Goal: Task Accomplishment & Management: Manage account settings

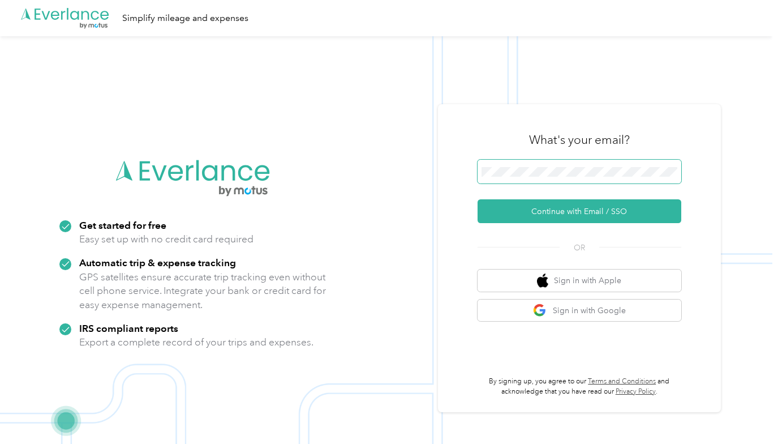
click at [508, 178] on span at bounding box center [580, 172] width 204 height 24
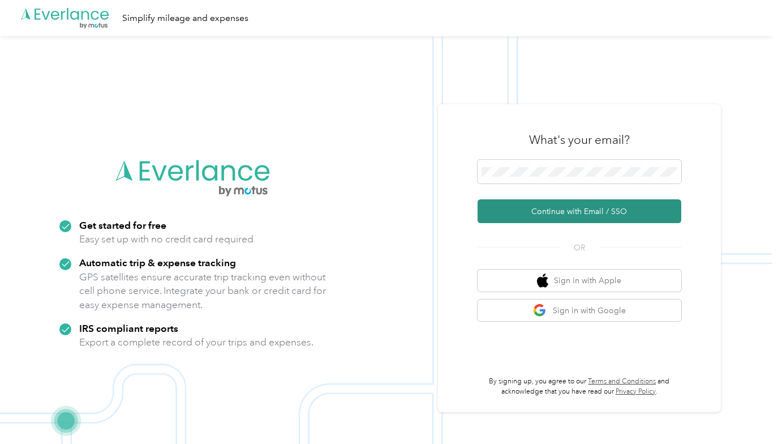
click at [565, 208] on button "Continue with Email / SSO" at bounding box center [580, 211] width 204 height 24
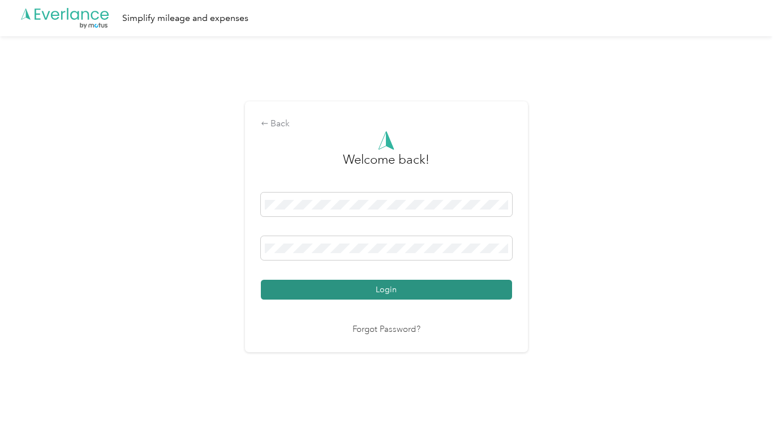
click at [384, 286] on button "Login" at bounding box center [386, 290] width 251 height 20
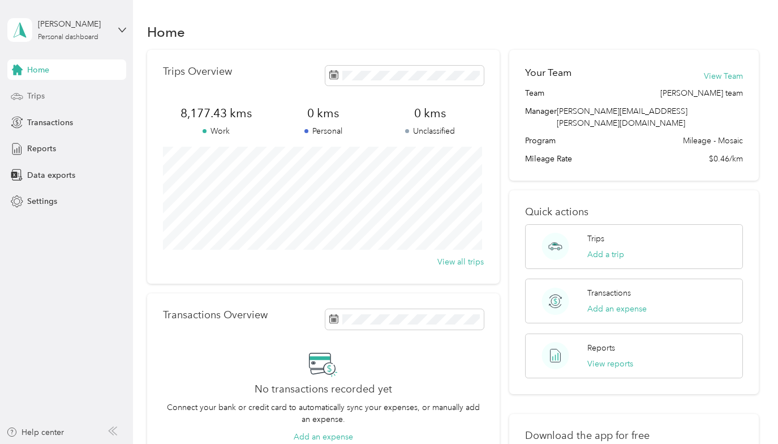
click at [33, 94] on span "Trips" at bounding box center [36, 96] width 18 height 12
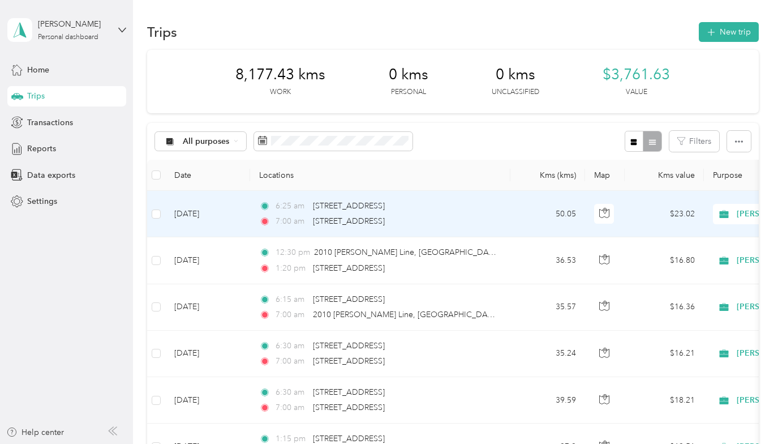
click at [204, 212] on td "[DATE]" at bounding box center [207, 214] width 85 height 46
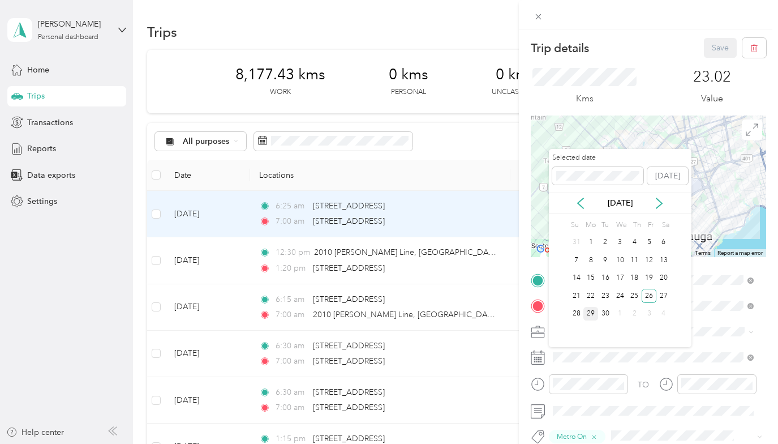
click at [591, 311] on div "29" at bounding box center [590, 314] width 15 height 14
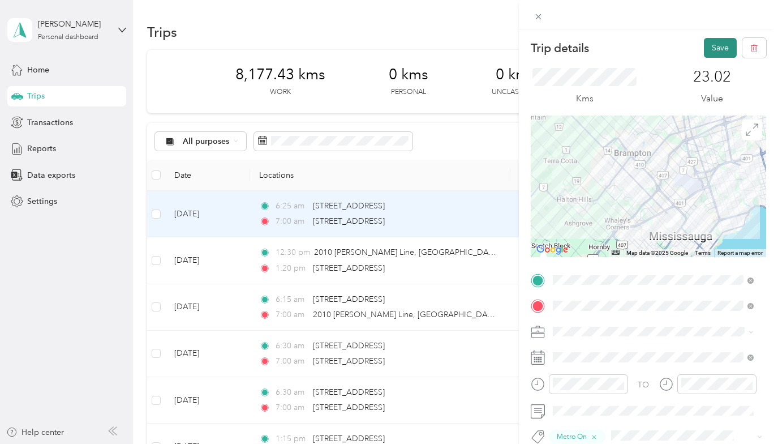
click at [713, 46] on button "Save" at bounding box center [720, 48] width 33 height 20
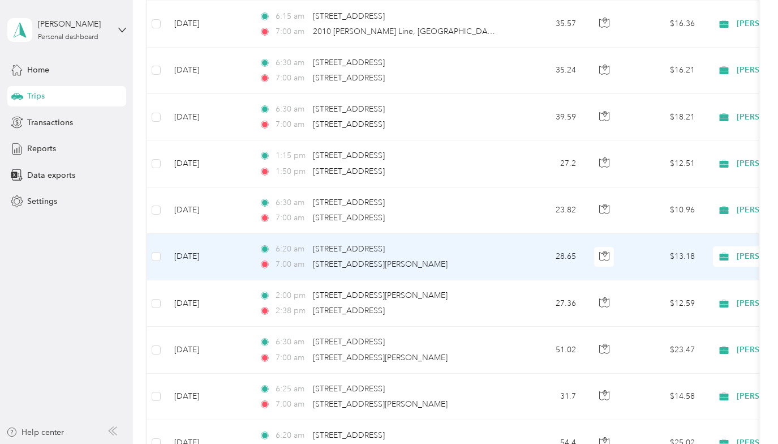
scroll to position [340, 0]
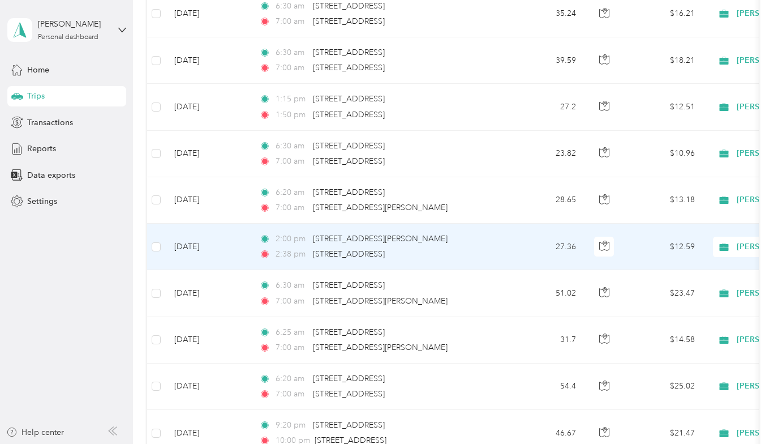
click at [195, 245] on td "[DATE]" at bounding box center [207, 247] width 85 height 46
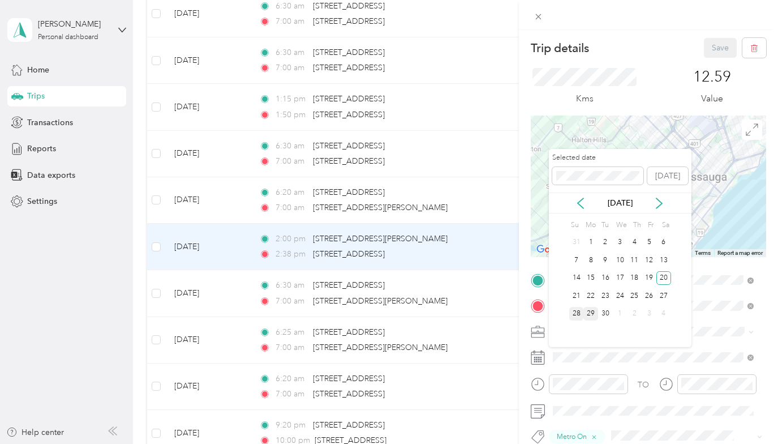
click at [573, 313] on div "28" at bounding box center [576, 314] width 15 height 14
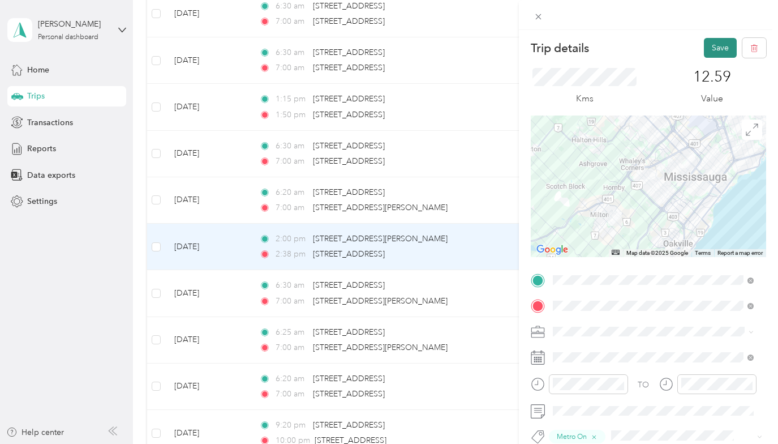
click at [711, 46] on button "Save" at bounding box center [720, 48] width 33 height 20
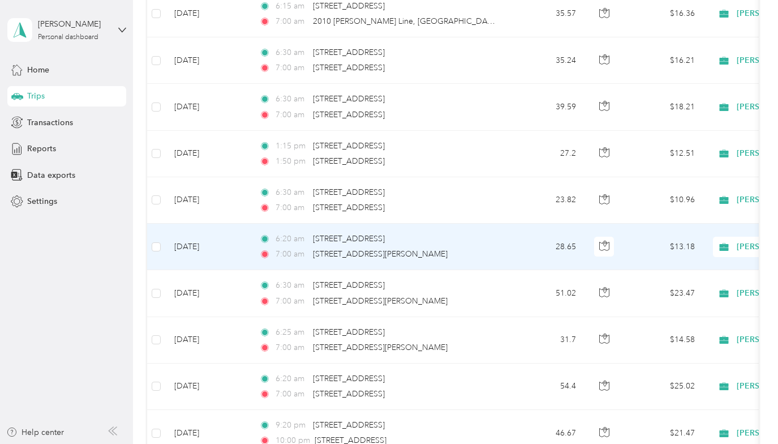
click at [194, 246] on td "[DATE]" at bounding box center [207, 247] width 85 height 46
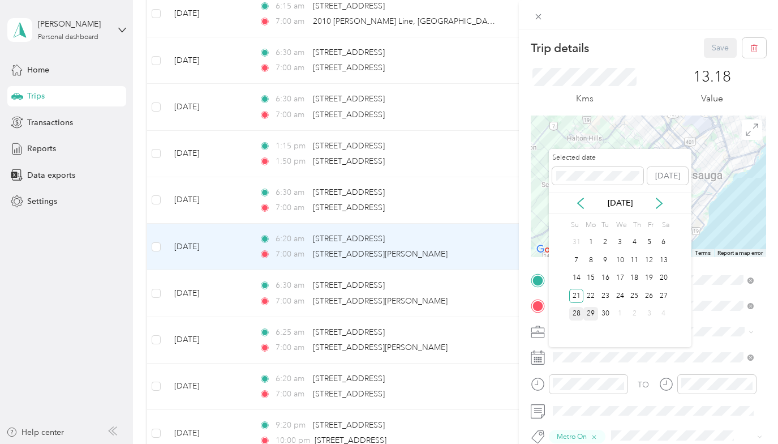
click at [575, 312] on div "28" at bounding box center [576, 314] width 15 height 14
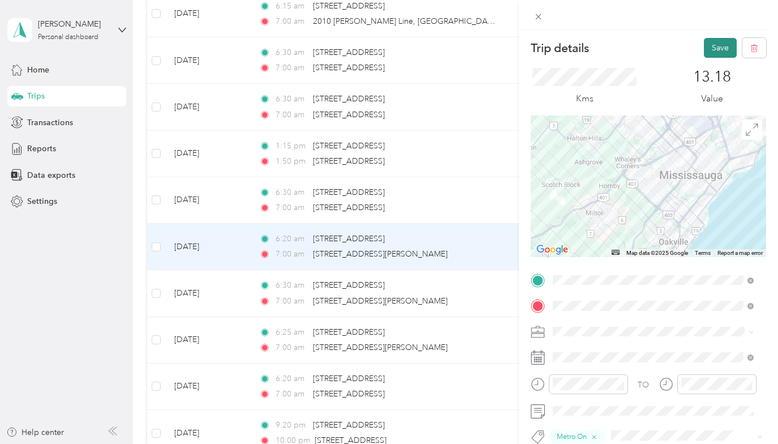
click at [714, 48] on button "Save" at bounding box center [720, 48] width 33 height 20
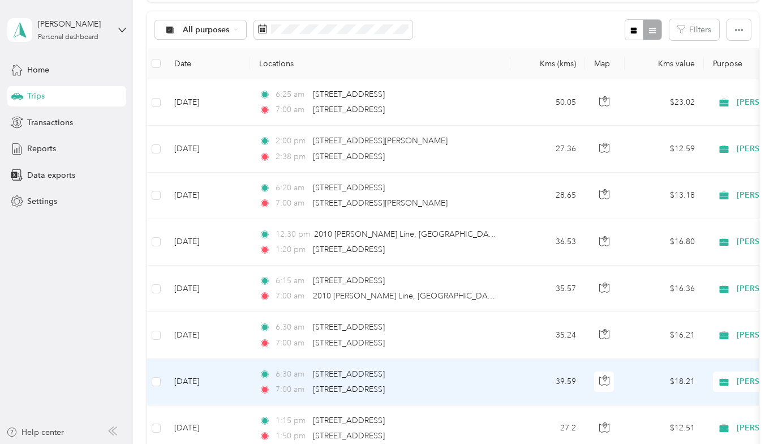
scroll to position [57, 0]
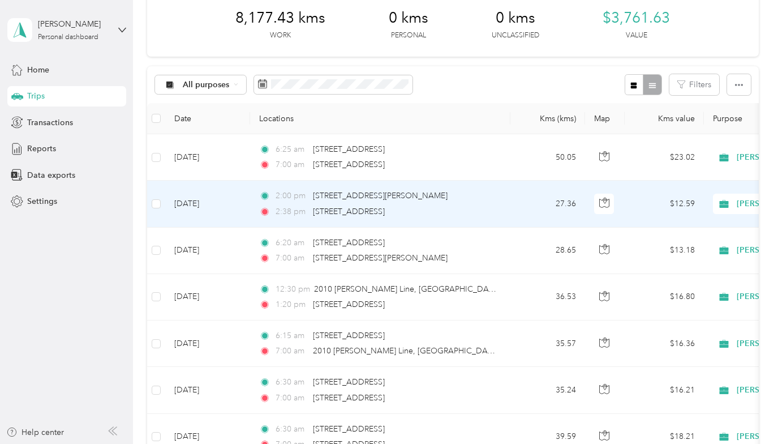
click at [208, 201] on td "[DATE]" at bounding box center [207, 204] width 85 height 46
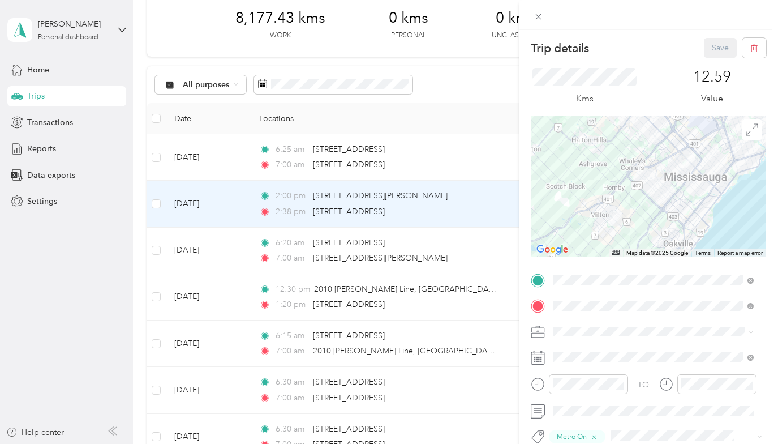
click at [205, 249] on div "Trip details Save This trip cannot be edited because it is either under review,…" at bounding box center [389, 222] width 778 height 444
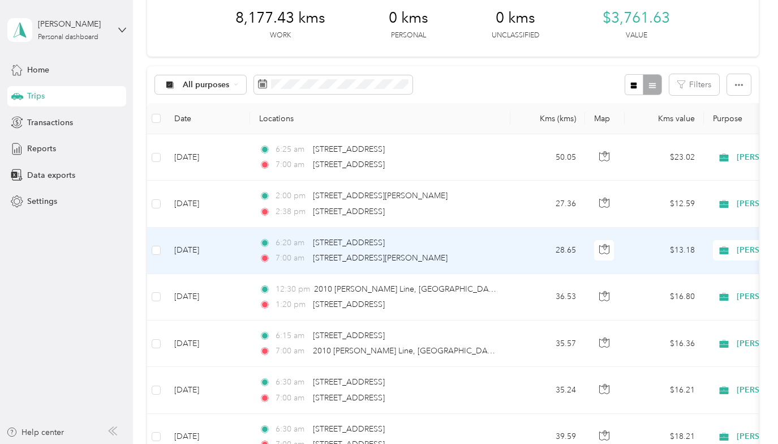
click at [197, 247] on td "[DATE]" at bounding box center [207, 250] width 85 height 46
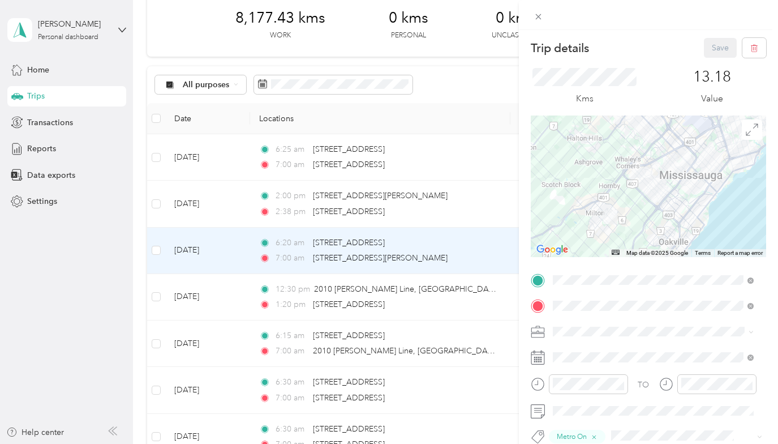
click at [35, 70] on div "Trip details Save This trip cannot be edited because it is either under review,…" at bounding box center [389, 222] width 778 height 444
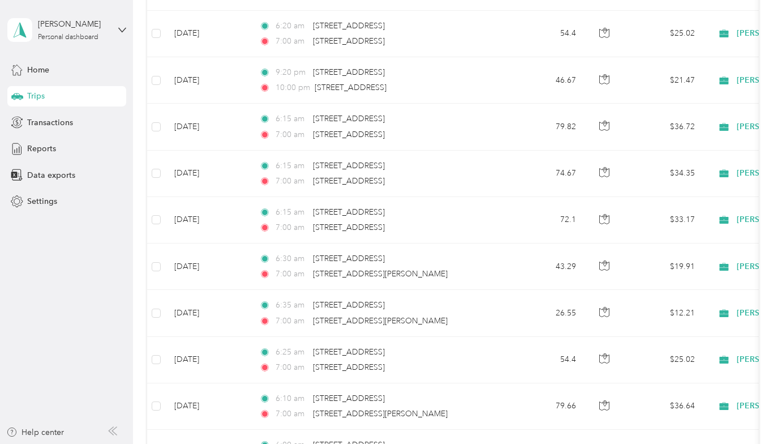
scroll to position [686, 0]
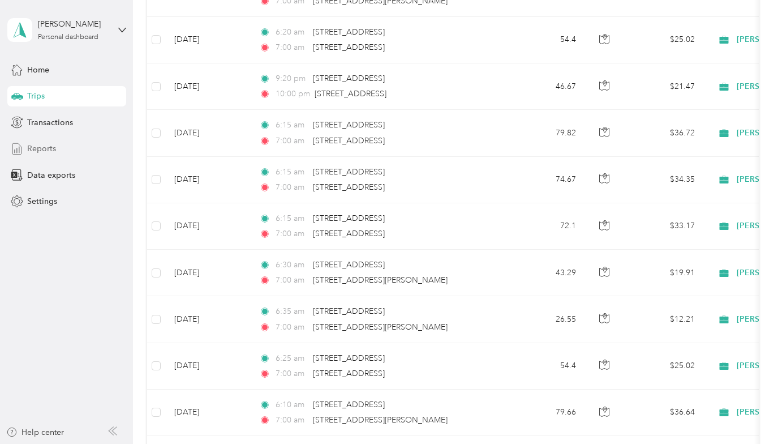
click at [40, 149] on span "Reports" at bounding box center [41, 149] width 29 height 12
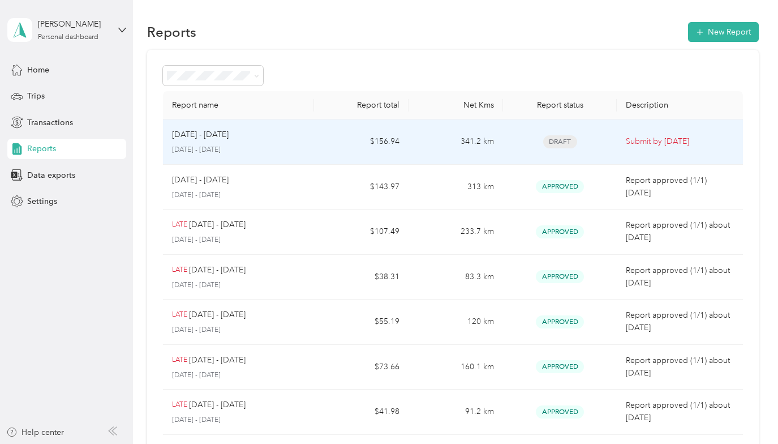
click at [200, 135] on p "[DATE] - [DATE]" at bounding box center [200, 134] width 57 height 12
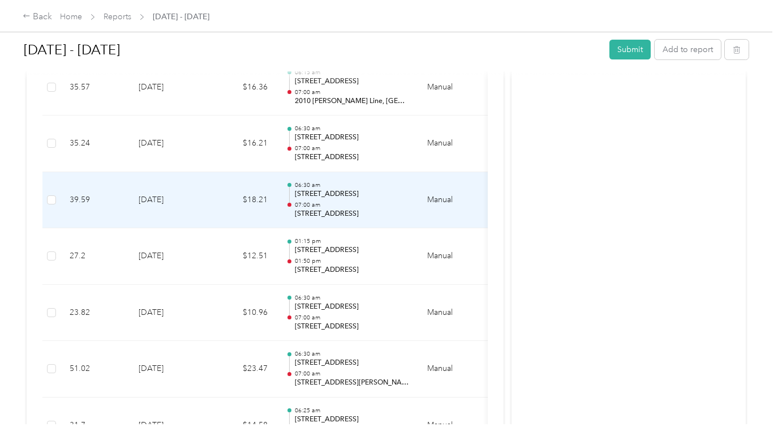
scroll to position [622, 0]
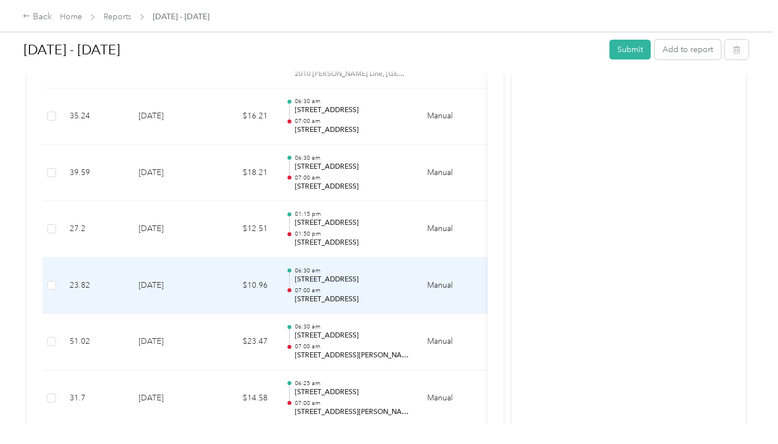
click at [76, 283] on td "23.82" at bounding box center [95, 285] width 69 height 57
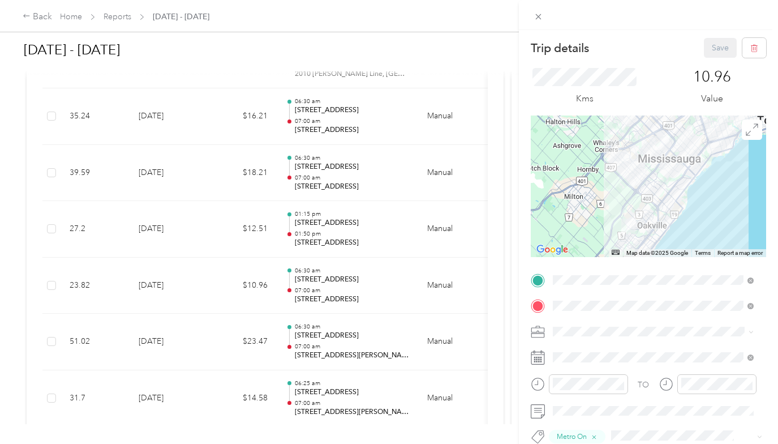
click at [76, 227] on div "Trip details Save This trip cannot be edited because it is either under review,…" at bounding box center [389, 222] width 778 height 444
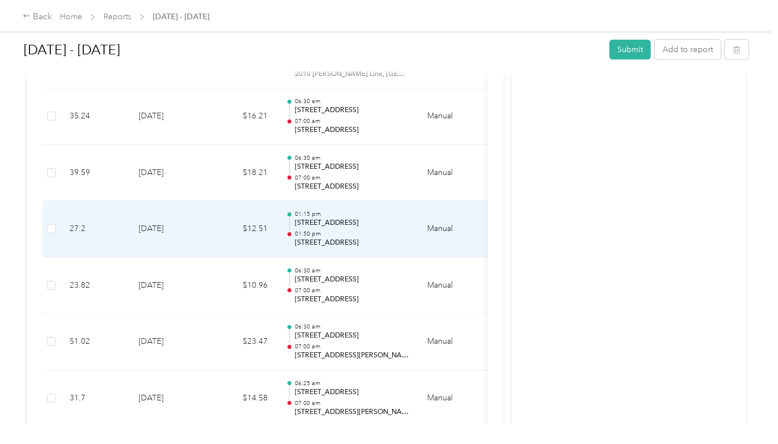
click at [76, 227] on td "27.2" at bounding box center [95, 229] width 69 height 57
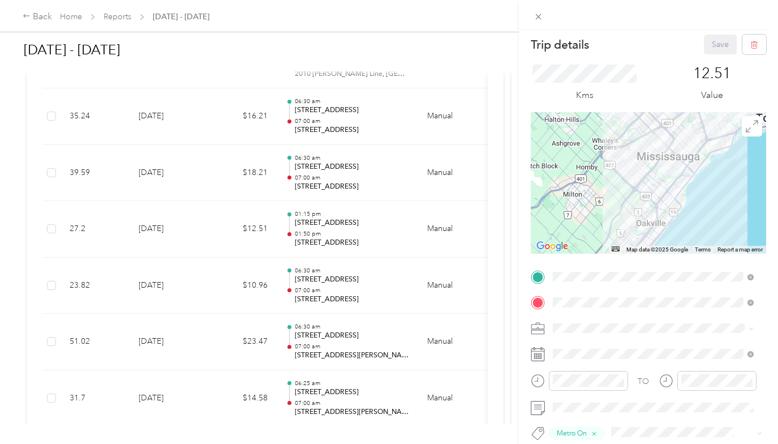
scroll to position [0, 0]
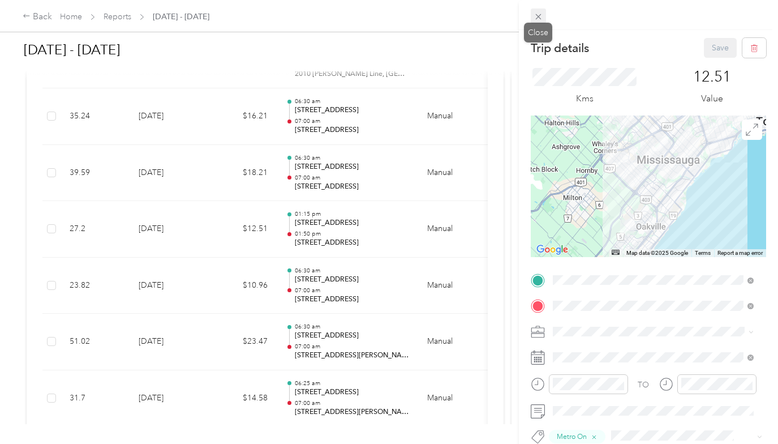
click at [537, 16] on icon at bounding box center [539, 17] width 10 height 10
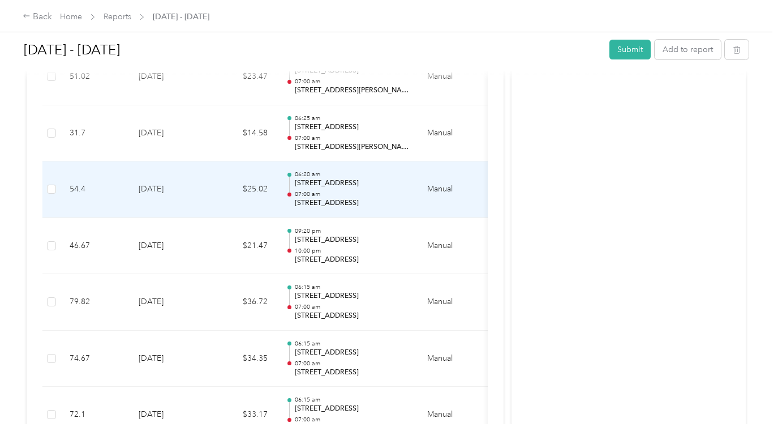
scroll to position [905, 0]
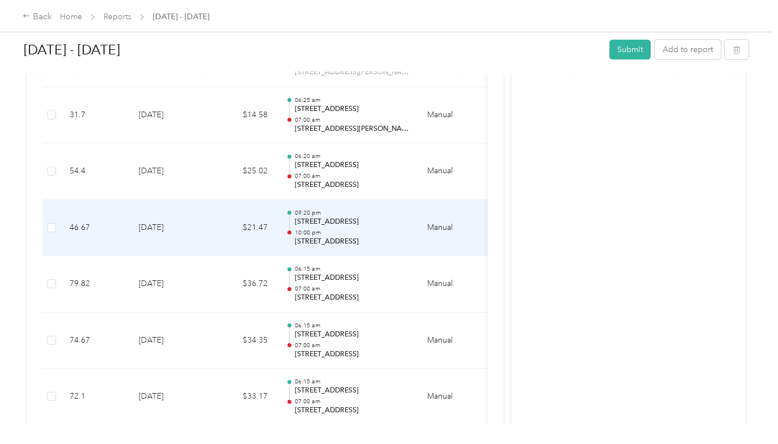
click at [151, 224] on td "[DATE]" at bounding box center [169, 228] width 79 height 57
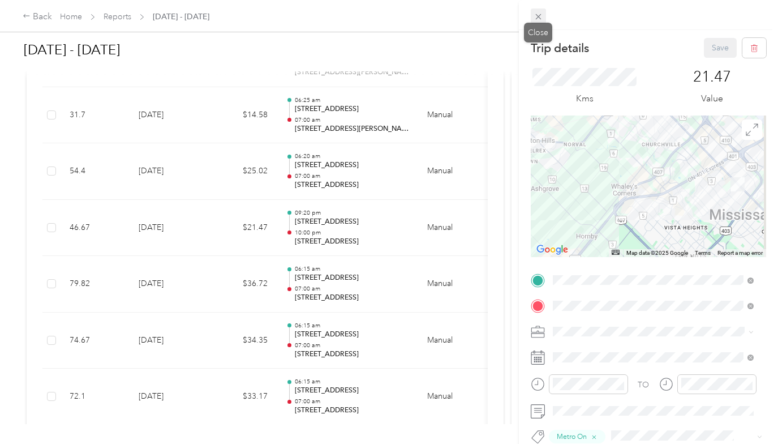
click at [536, 14] on icon at bounding box center [539, 17] width 10 height 10
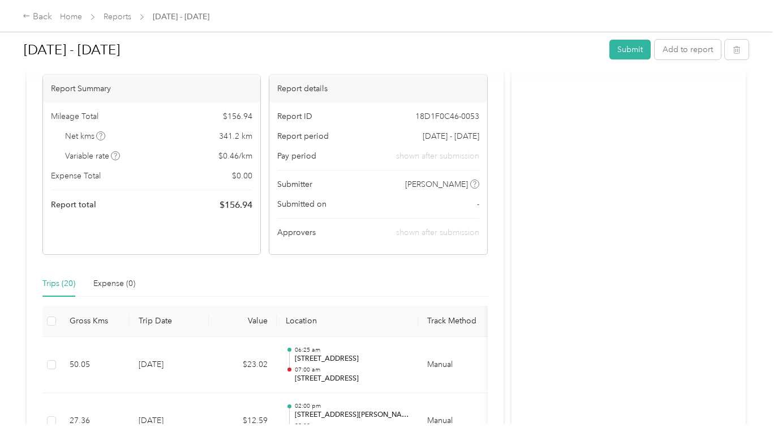
scroll to position [0, 0]
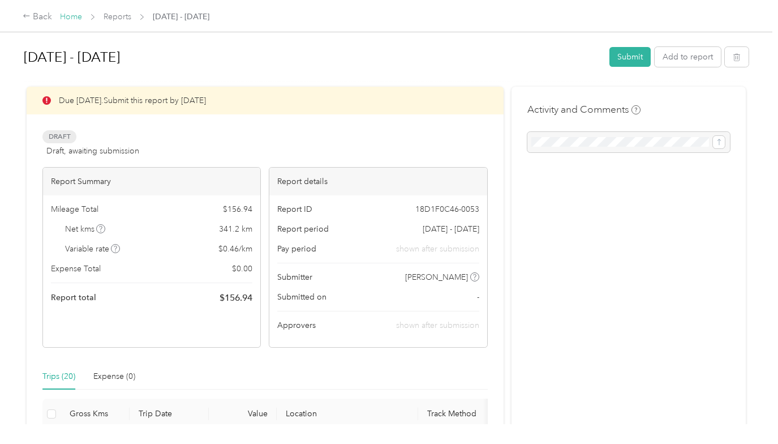
click at [67, 17] on link "Home" at bounding box center [71, 17] width 22 height 10
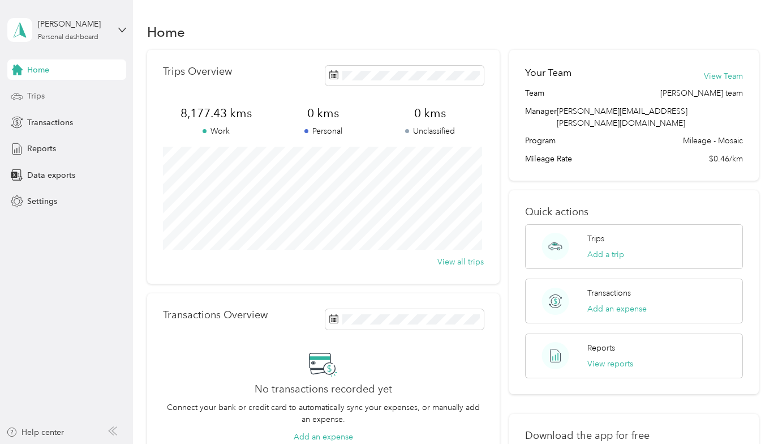
click at [36, 92] on span "Trips" at bounding box center [36, 96] width 18 height 12
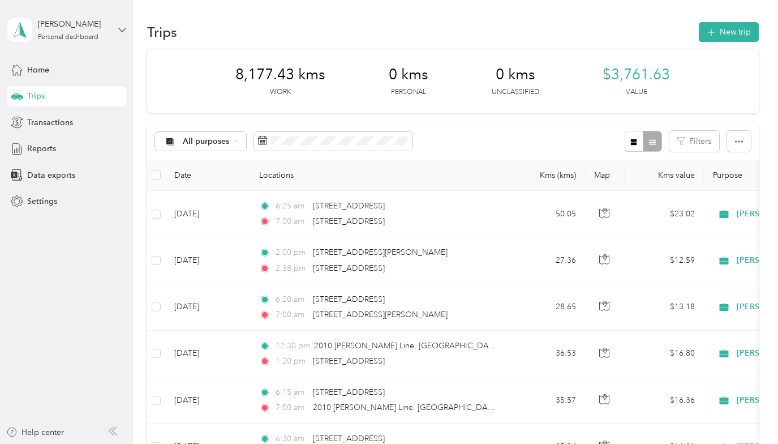
click at [121, 29] on icon at bounding box center [122, 30] width 8 height 8
click at [45, 96] on div "Log out" at bounding box center [126, 91] width 222 height 20
